Goal: Task Accomplishment & Management: Complete application form

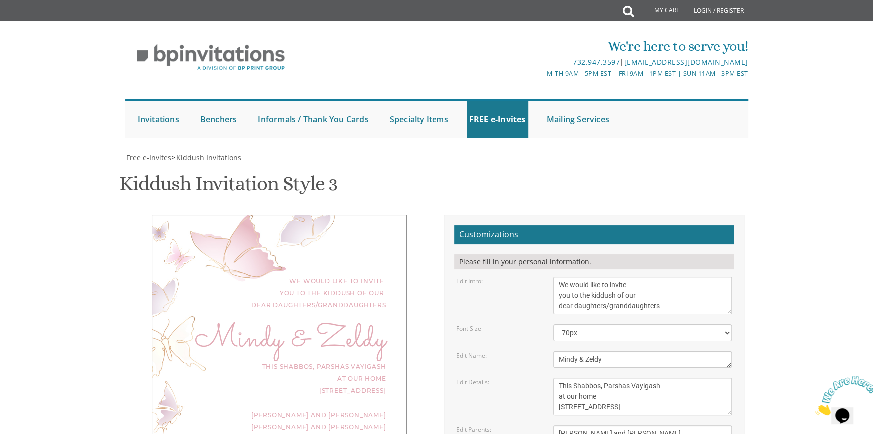
click at [592, 378] on textarea "This Shabbos, Parshas Vayigash at our home [STREET_ADDRESS]" at bounding box center [642, 396] width 179 height 37
drag, startPoint x: 564, startPoint y: 229, endPoint x: 516, endPoint y: 228, distance: 48.4
click at [516, 378] on div "Edit Details: This Shabbos, [GEOGRAPHIC_DATA] at our home [STREET_ADDRESS]" at bounding box center [594, 396] width 291 height 37
paste textarea "פרשת כי תצא"
click at [585, 378] on textarea "This Shabbos, Parshas Vayigash at our home [STREET_ADDRESS]" at bounding box center [642, 396] width 179 height 37
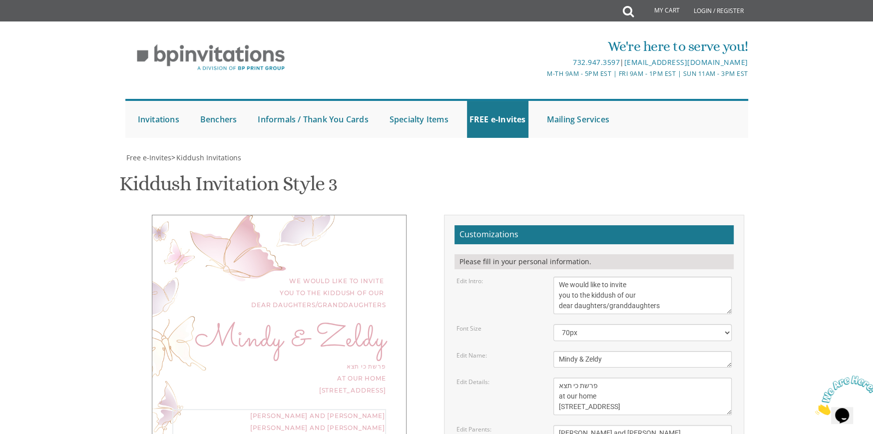
click at [560, 378] on textarea "This Shabbos, Parshas Vayigash at our home [STREET_ADDRESS]" at bounding box center [642, 396] width 179 height 37
click at [594, 378] on textarea "This Shabbos, Parshas Vayigash at our home [STREET_ADDRESS]" at bounding box center [642, 396] width 179 height 37
click at [617, 378] on textarea "This Shabbos, Parshas Vayigash at our home [STREET_ADDRESS]" at bounding box center [642, 396] width 179 height 37
drag, startPoint x: 558, startPoint y: 244, endPoint x: 691, endPoint y: 259, distance: 133.2
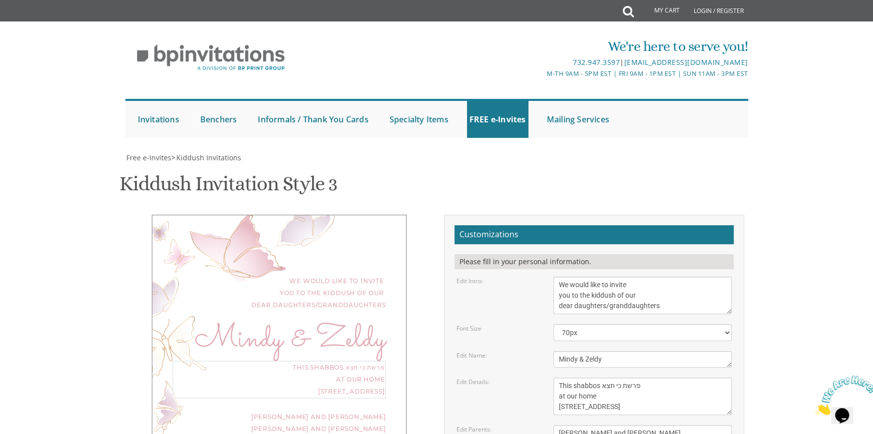
click at [691, 378] on textarea "This Shabbos, Parshas Vayigash at our home [STREET_ADDRESS]" at bounding box center [642, 396] width 179 height 37
click at [635, 378] on textarea "This Shabbos, Parshas Vayigash at our home [STREET_ADDRESS]" at bounding box center [642, 396] width 179 height 37
drag, startPoint x: 558, startPoint y: 245, endPoint x: 738, endPoint y: 268, distance: 181.3
click at [738, 268] on div "Customizations Please fill in your personal information. Edit Intro: We would l…" at bounding box center [594, 392] width 300 height 354
paste textarea "בבית המדרש [GEOGRAPHIC_DATA]"
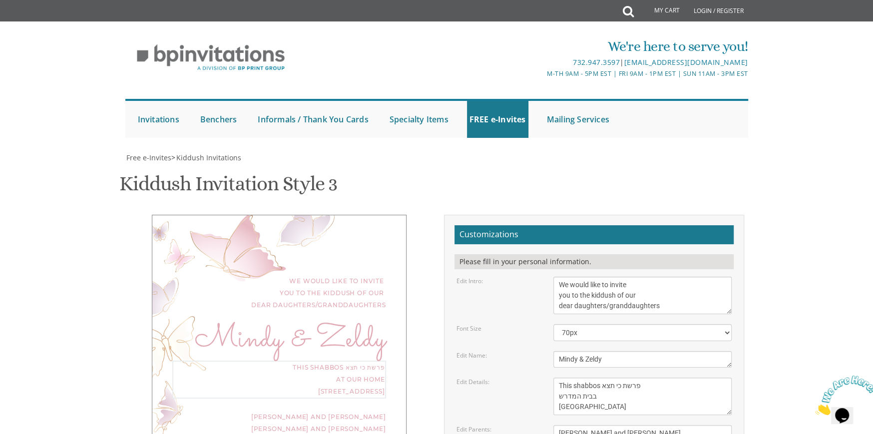
type textarea "This shabbos פרשת כי תצא בבית המדרש [GEOGRAPHIC_DATA]"
click at [621, 378] on textarea "This Shabbos, Parshas Vayigash at our home [STREET_ADDRESS]" at bounding box center [642, 396] width 179 height 37
drag, startPoint x: 636, startPoint y: 250, endPoint x: 612, endPoint y: 234, distance: 29.1
click at [612, 378] on textarea "This Shabbos, Parshas Vayigash at our home [STREET_ADDRESS]" at bounding box center [642, 396] width 179 height 37
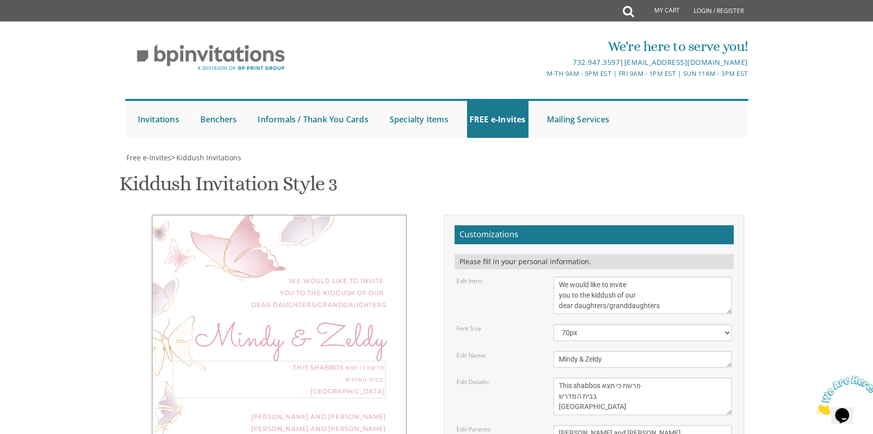
click at [613, 378] on textarea "This Shabbos, Parshas Vayigash at our home [STREET_ADDRESS]" at bounding box center [642, 396] width 179 height 37
drag, startPoint x: 690, startPoint y: 187, endPoint x: 662, endPoint y: 188, distance: 28.0
click at [690, 324] on select "40px 50px 60px 70px 80px" at bounding box center [642, 332] width 179 height 17
select select "80px"
click at [553, 324] on select "40px 50px 60px 70px 80px" at bounding box center [642, 332] width 179 height 17
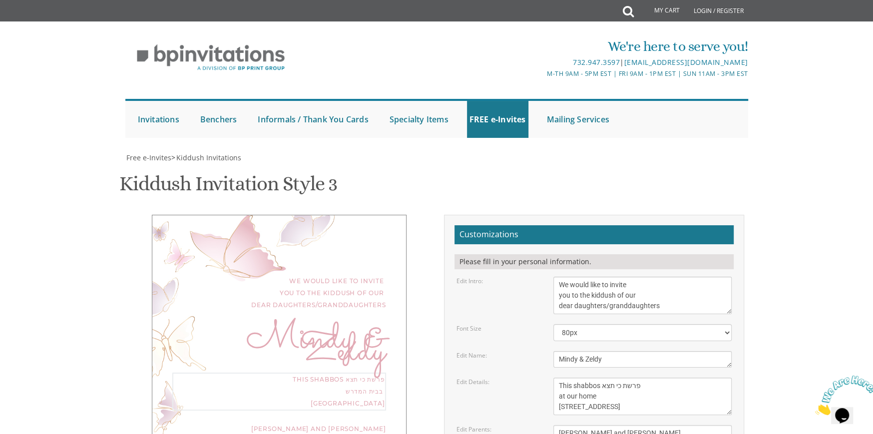
drag, startPoint x: 458, startPoint y: 235, endPoint x: 432, endPoint y: 235, distance: 26.5
click at [458, 378] on label "Edit Details:" at bounding box center [472, 382] width 33 height 8
type textarea "This Shabbos, Parshas Vayigash at our home [STREET_ADDRESS]"
click at [405, 215] on div "We would like to invite you to the kiddush of our dear daughters/granddaughters…" at bounding box center [279, 347] width 255 height 265
click at [590, 324] on select "40px 50px 60px 70px 80px" at bounding box center [642, 332] width 179 height 17
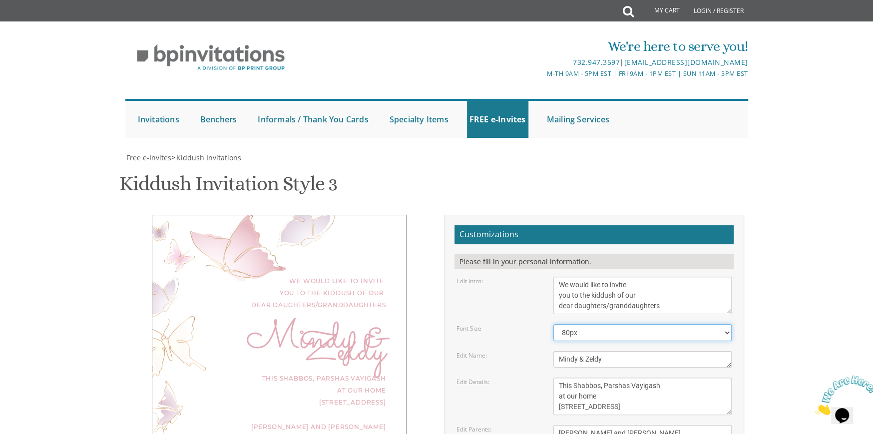
select select "70px"
click at [553, 324] on select "40px 50px 60px 70px 80px" at bounding box center [642, 332] width 179 height 17
